Goal: Task Accomplishment & Management: Use online tool/utility

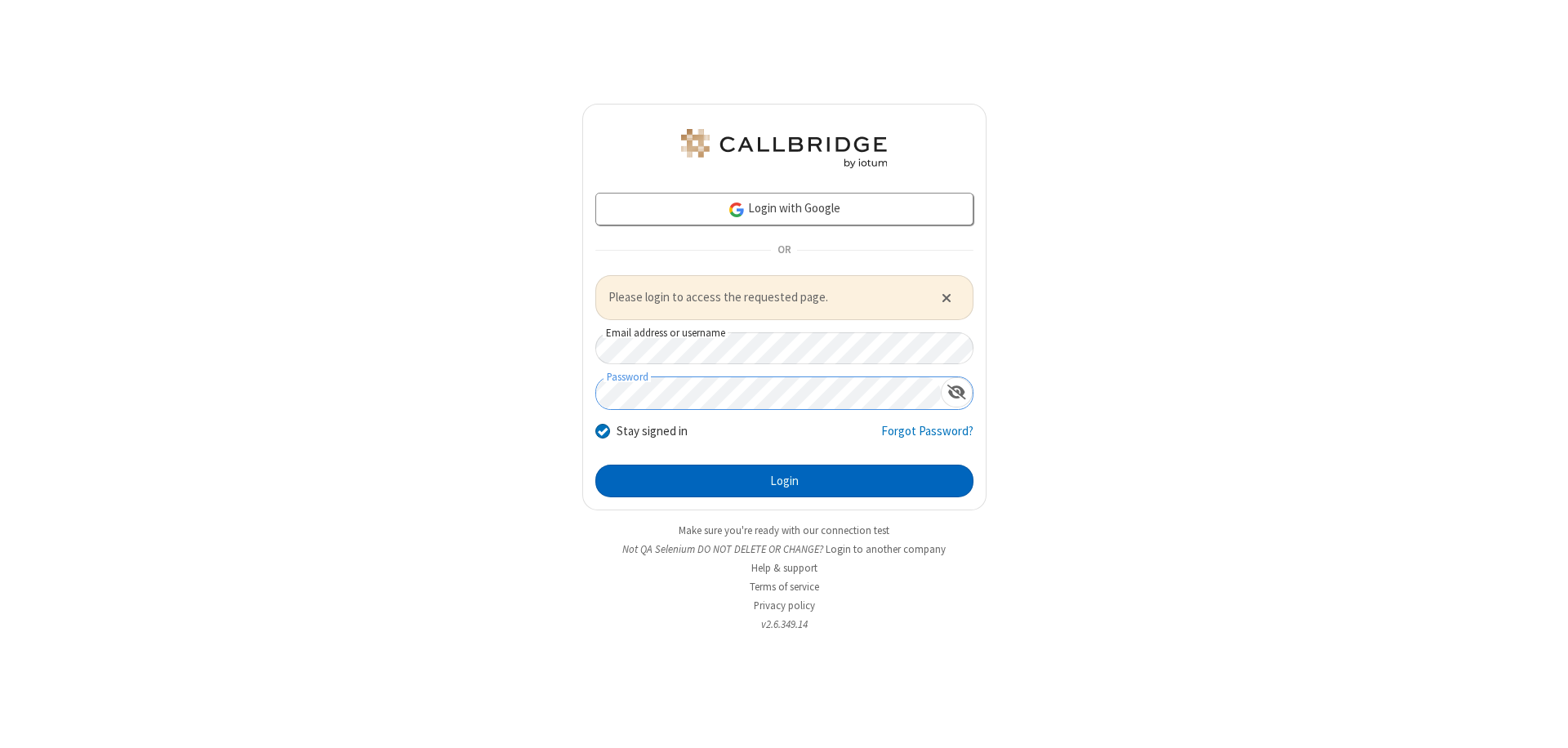
click at [784, 480] on button "Login" at bounding box center [784, 480] width 378 height 32
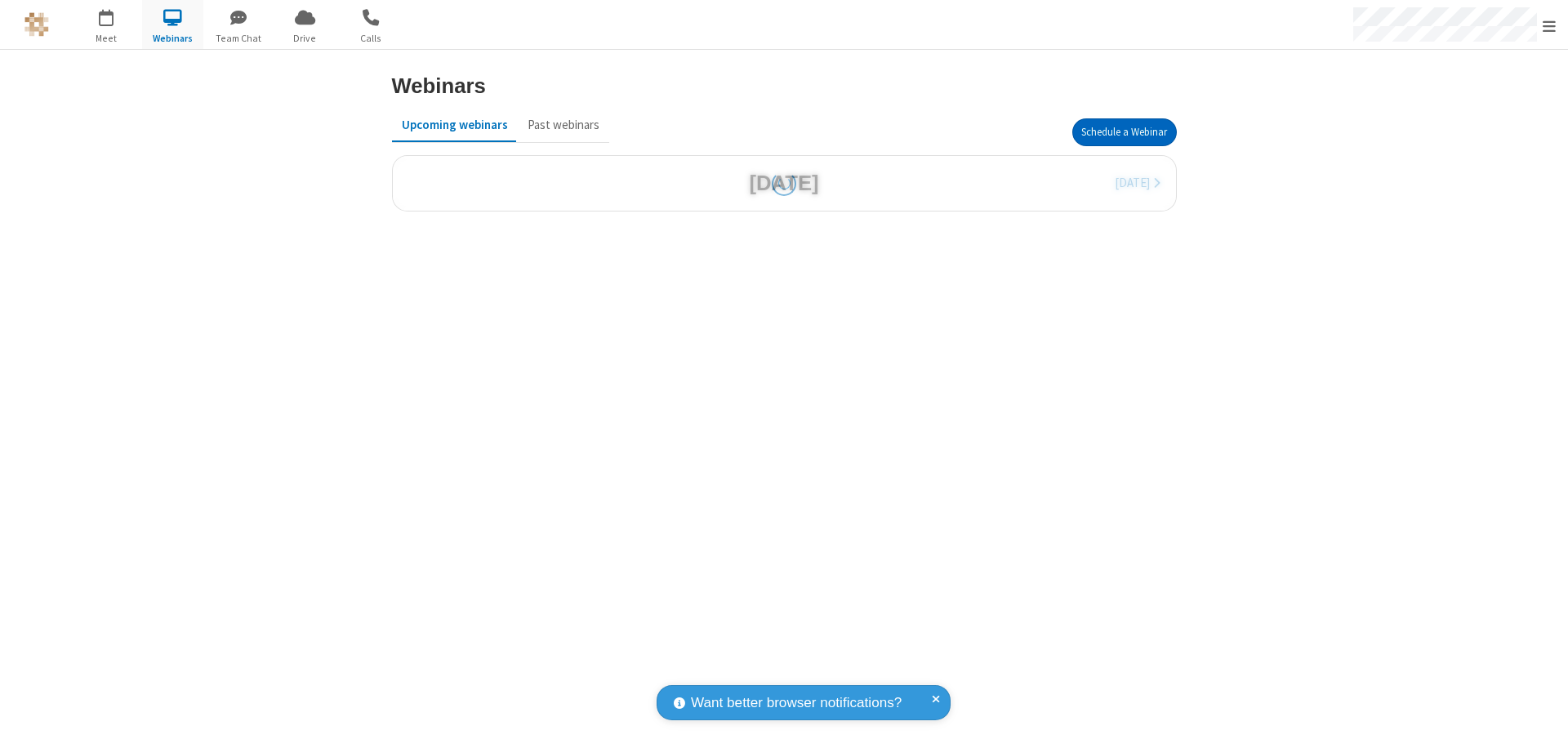
click at [1124, 132] on button "Schedule a Webinar" at bounding box center [1124, 132] width 104 height 28
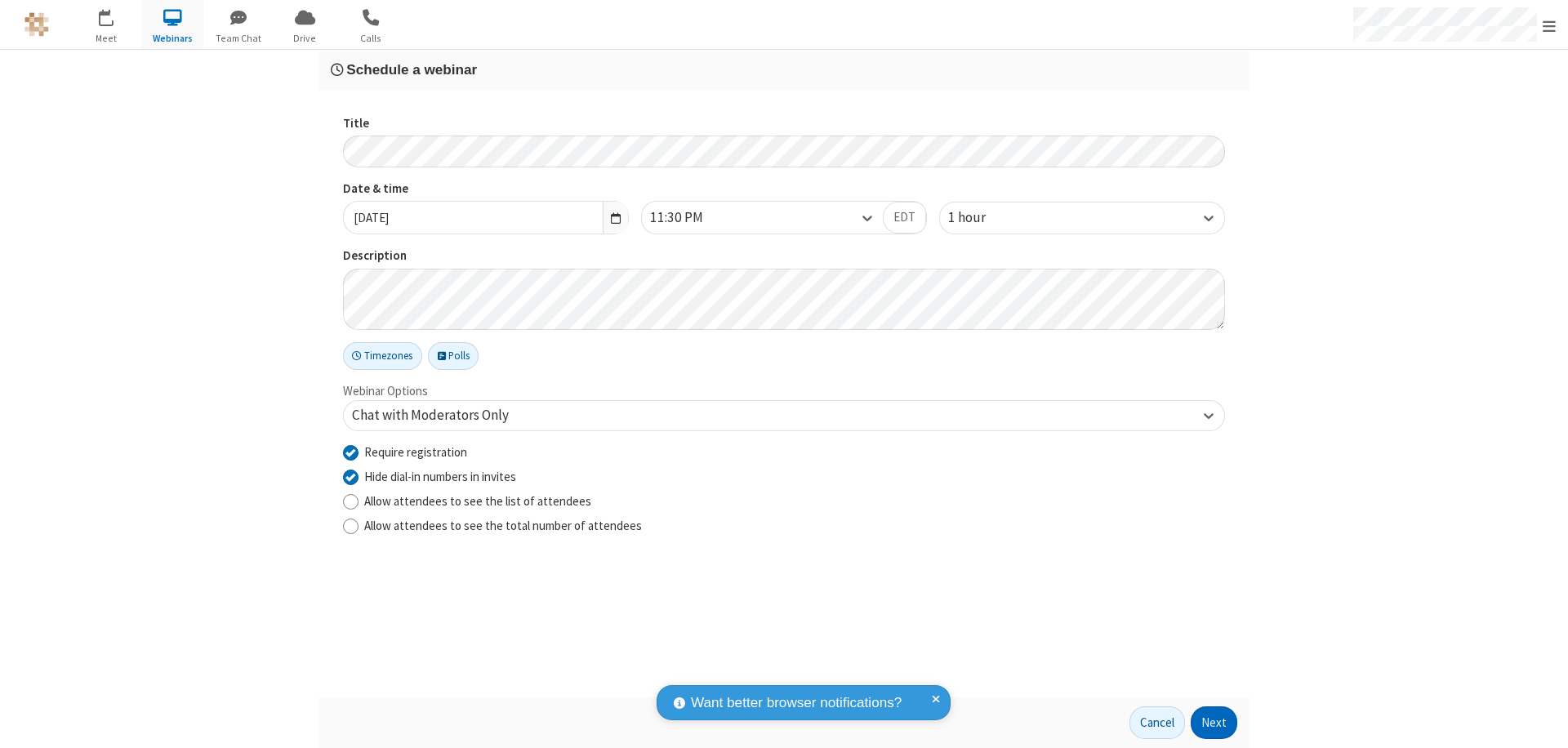
click at [1214, 723] on button "Next" at bounding box center [1214, 722] width 46 height 32
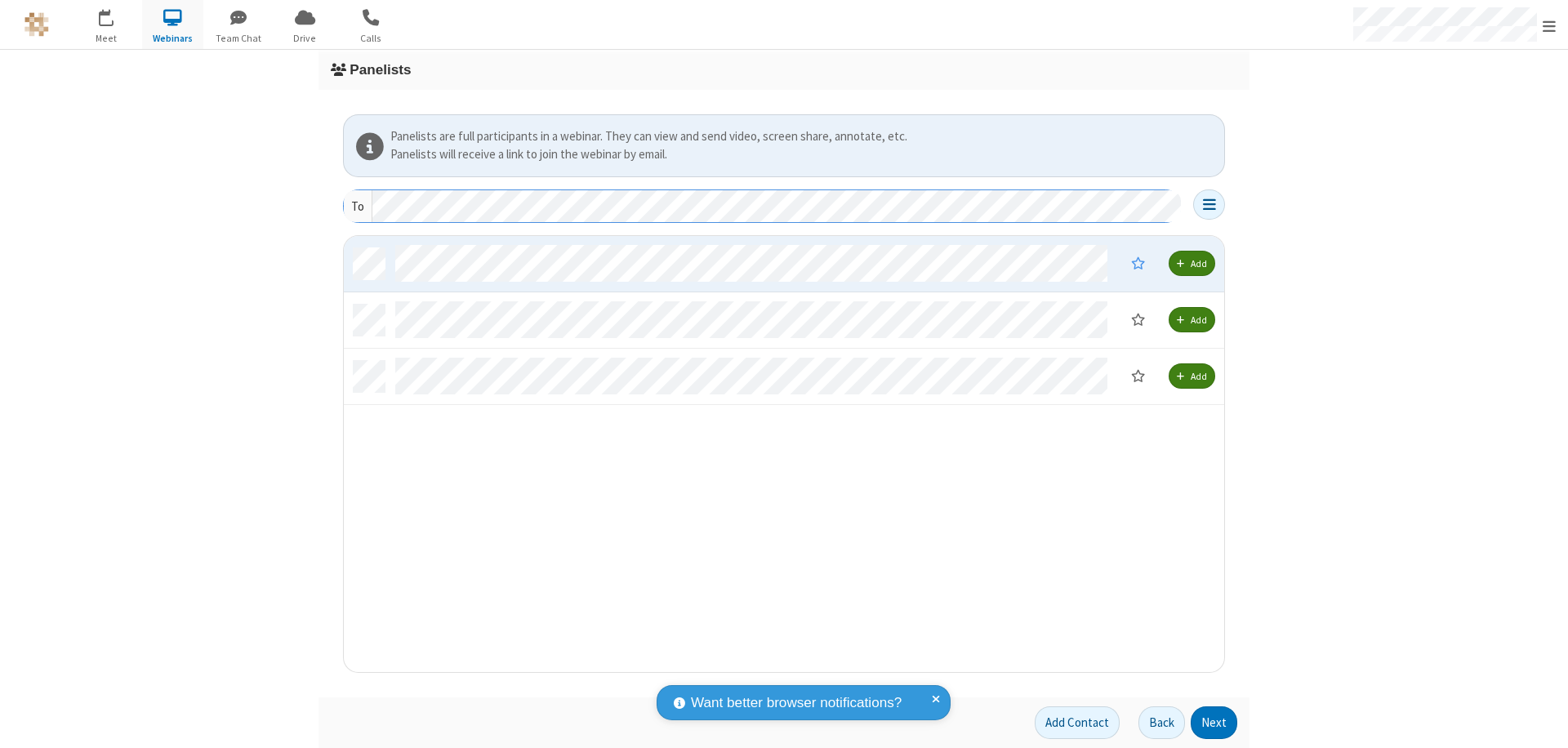
scroll to position [423, 868]
click at [1214, 723] on button "Next" at bounding box center [1214, 722] width 46 height 32
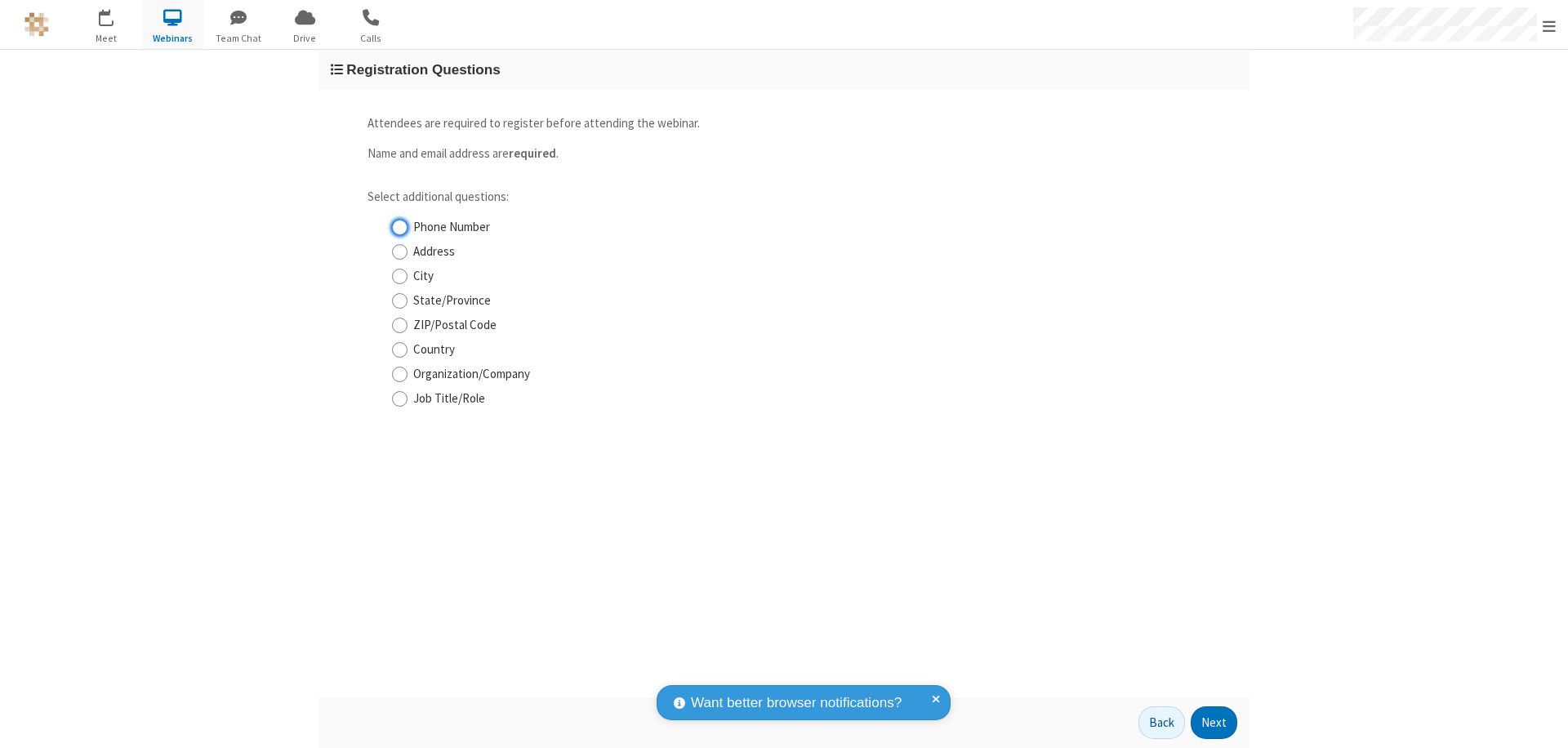
click at [399, 227] on input "Phone Number" at bounding box center [400, 227] width 16 height 17
checkbox input "true"
click at [1214, 723] on button "Next" at bounding box center [1214, 722] width 46 height 32
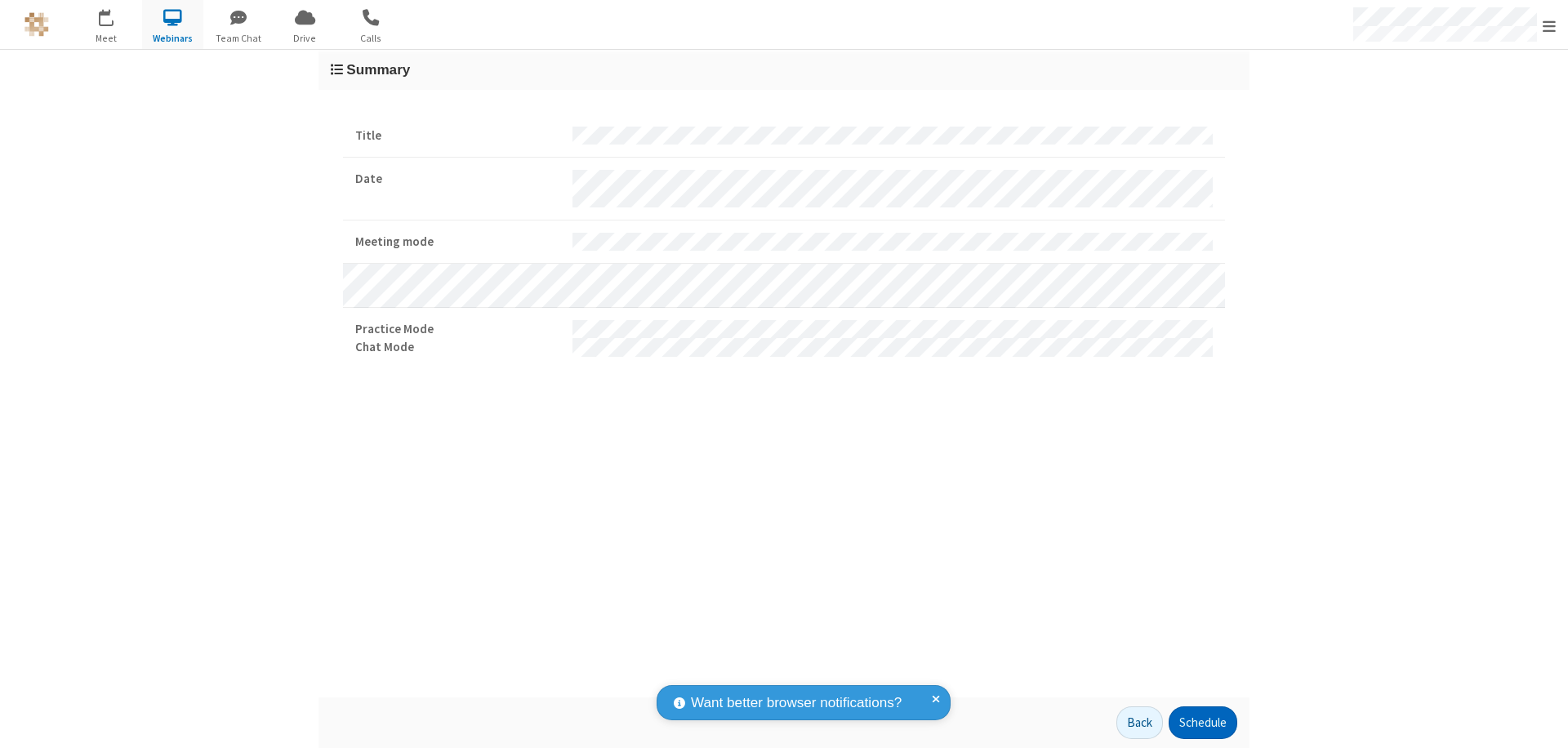
click at [1202, 723] on button "Schedule" at bounding box center [1202, 722] width 68 height 32
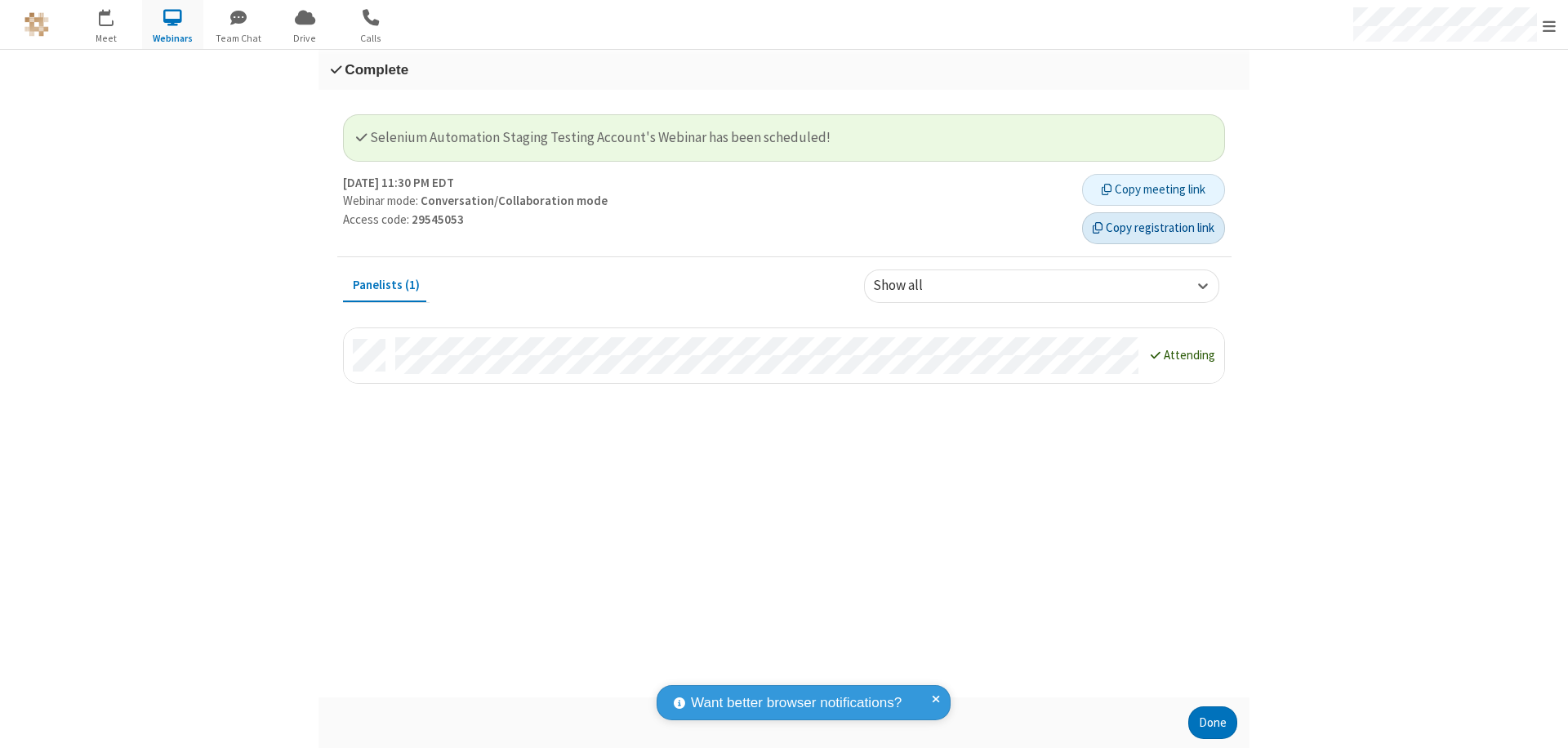
click at [1153, 227] on button "Copy registration link" at bounding box center [1153, 228] width 143 height 32
click at [1213, 723] on button "Done" at bounding box center [1213, 722] width 49 height 32
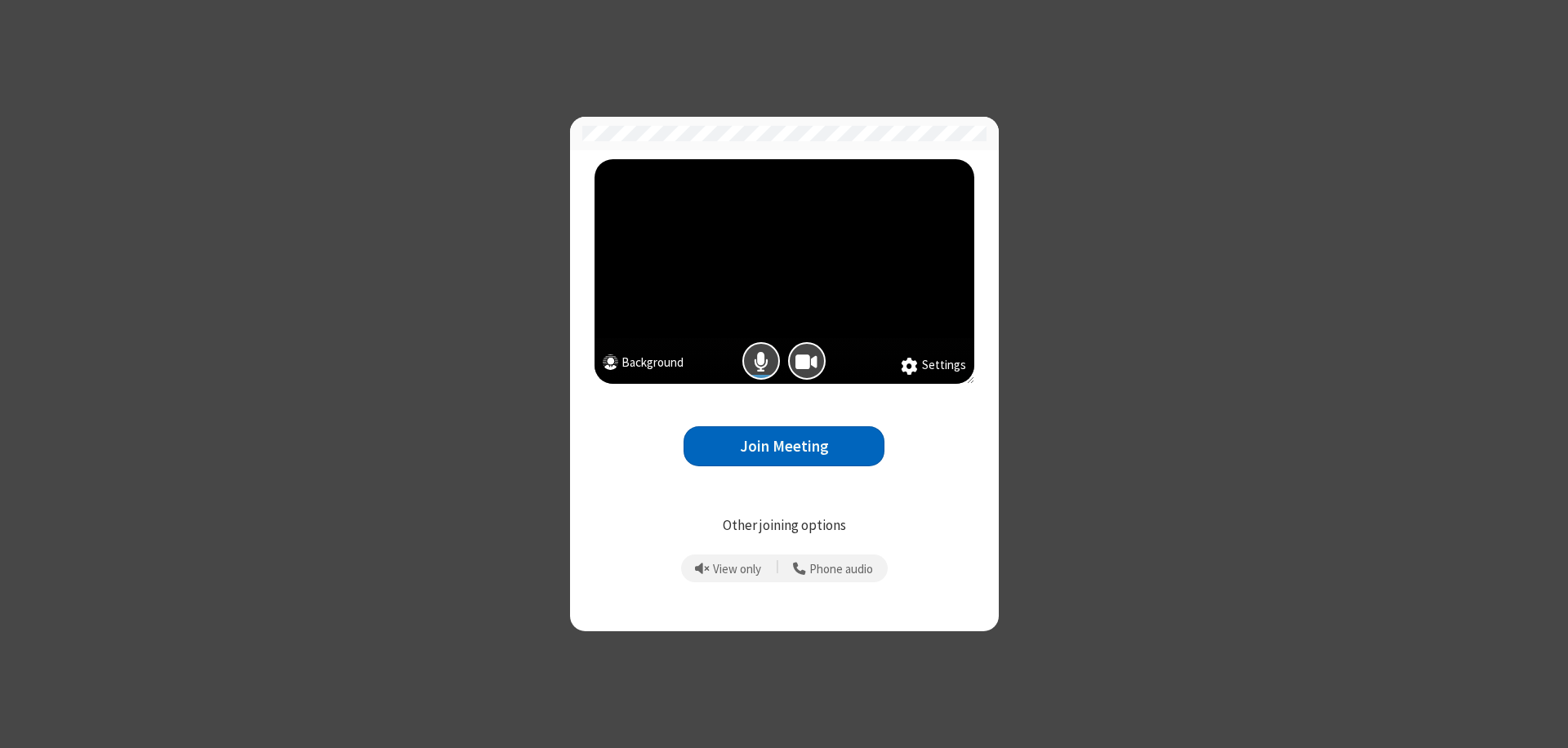
click at [784, 446] on button "Join Meeting" at bounding box center [784, 446] width 201 height 40
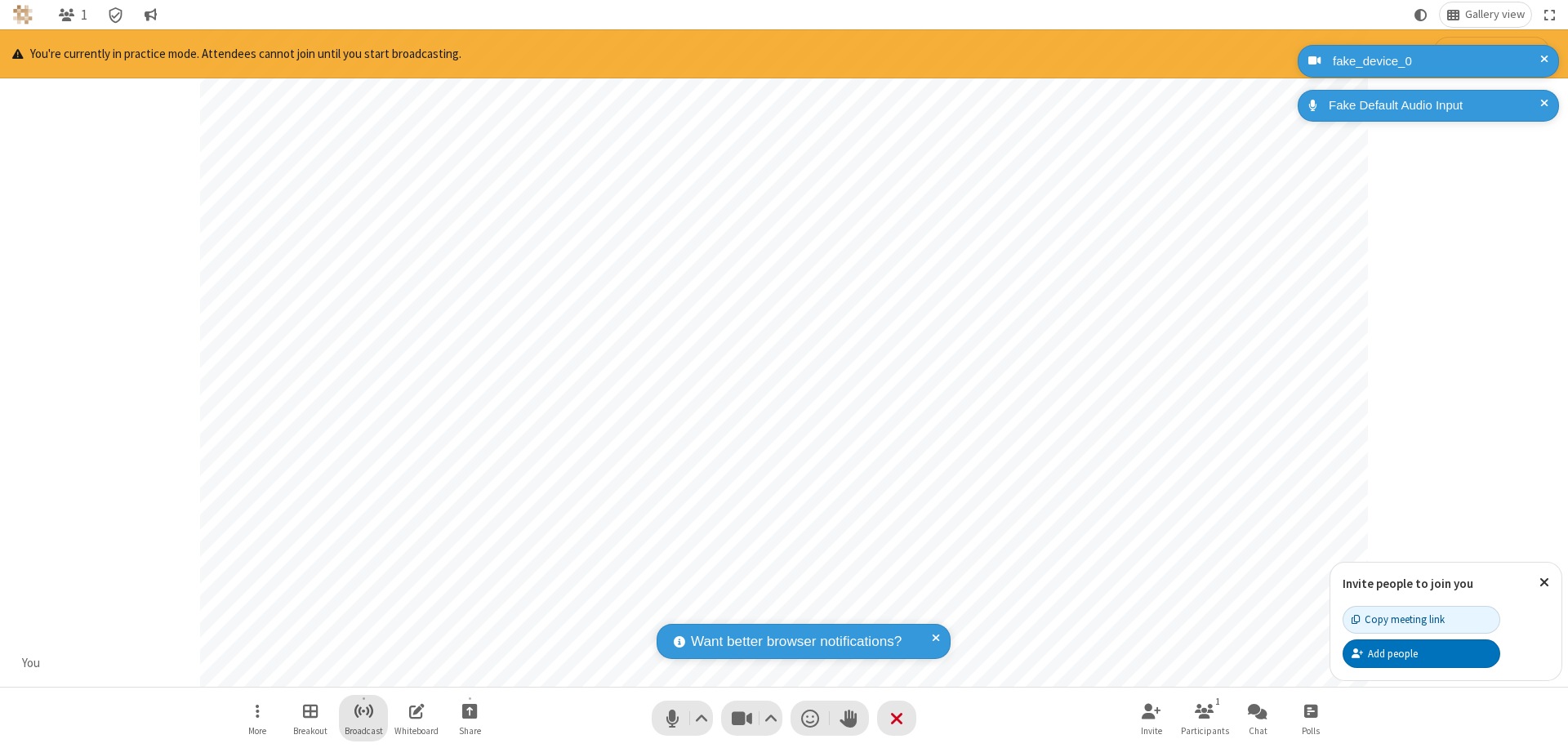
click at [362, 710] on span "Start broadcast" at bounding box center [363, 710] width 20 height 20
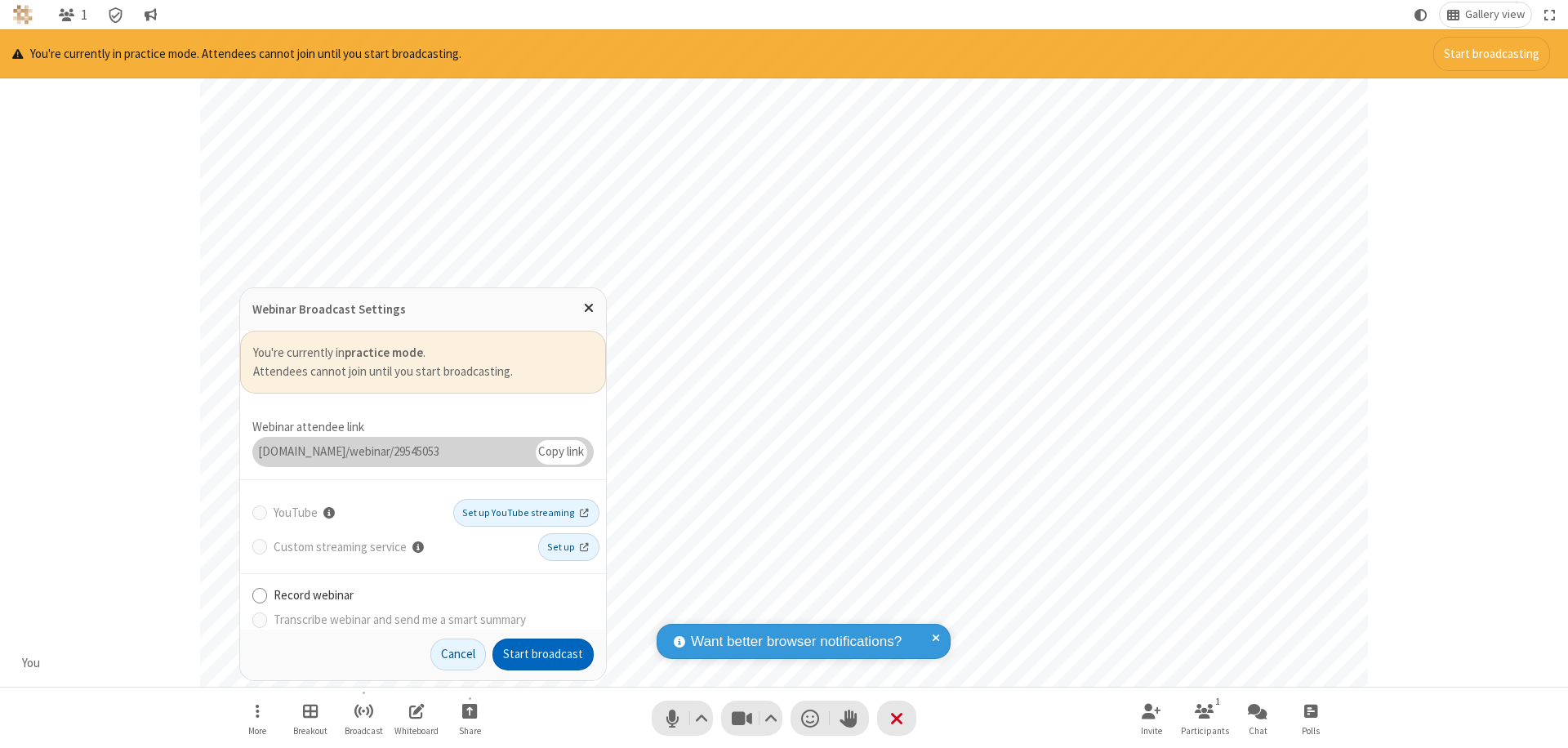
click at [543, 654] on button "Start broadcast" at bounding box center [543, 654] width 102 height 32
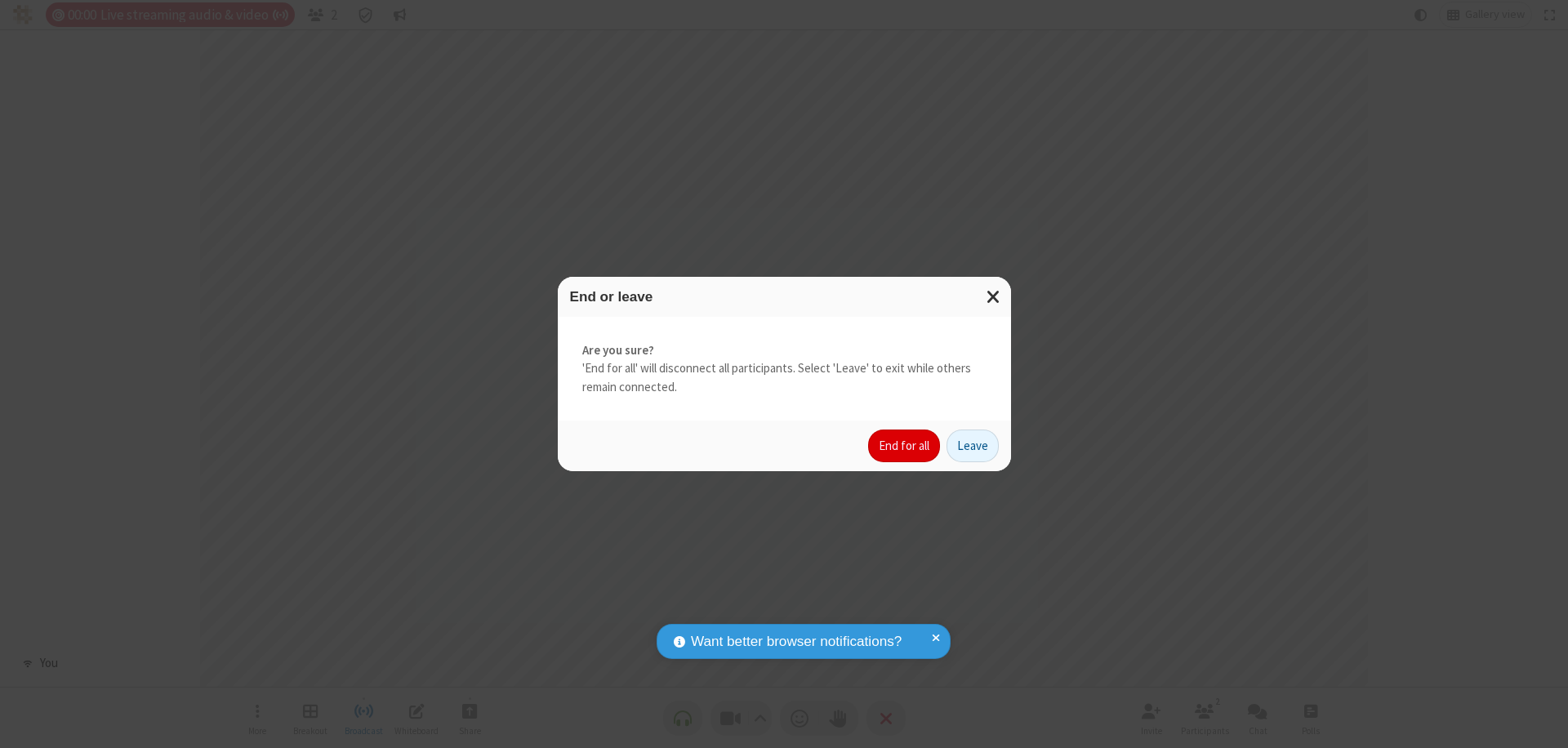
click at [905, 446] on button "End for all" at bounding box center [904, 445] width 72 height 32
